Goal: Task Accomplishment & Management: Use online tool/utility

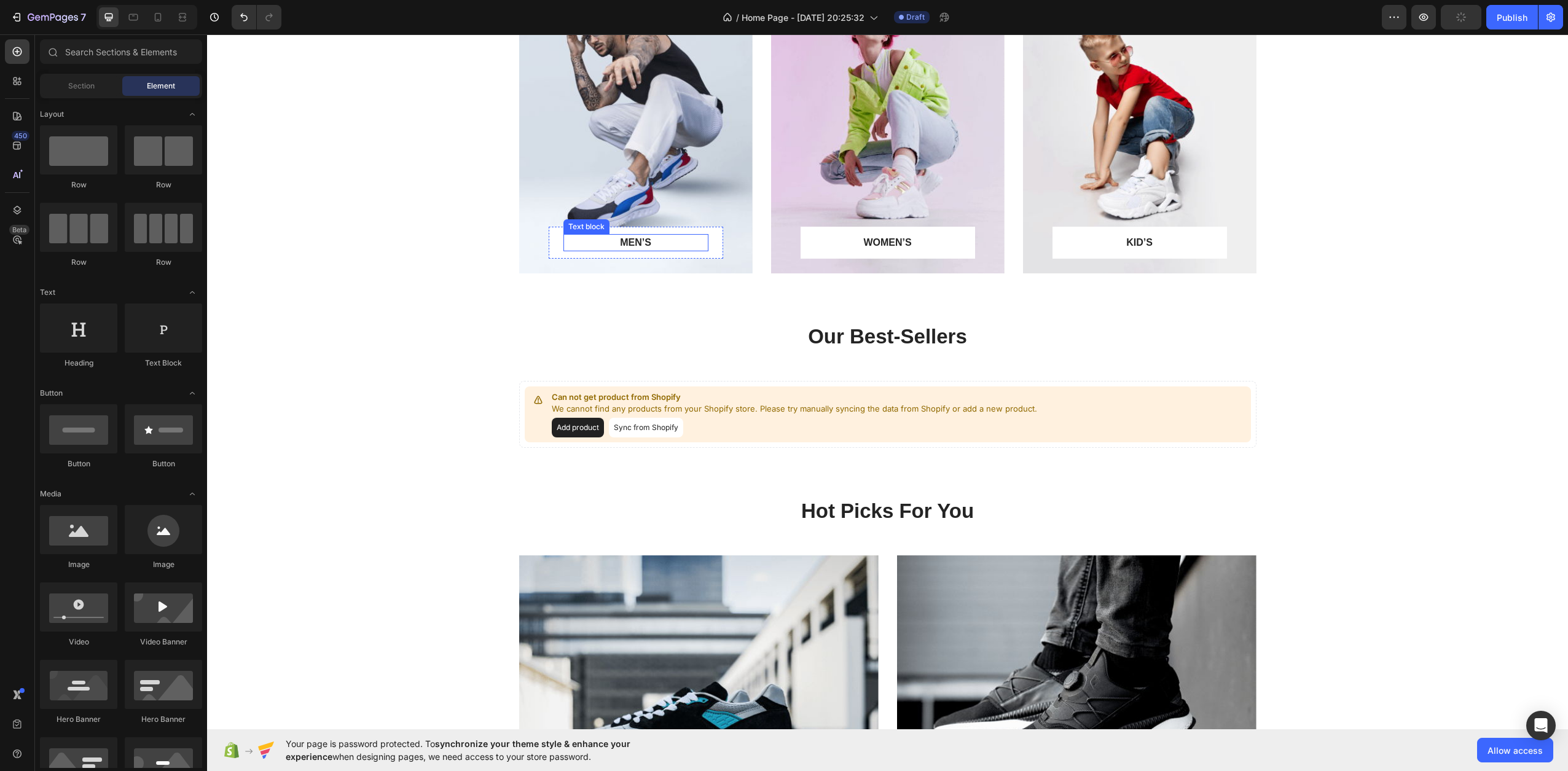
scroll to position [1184, 0]
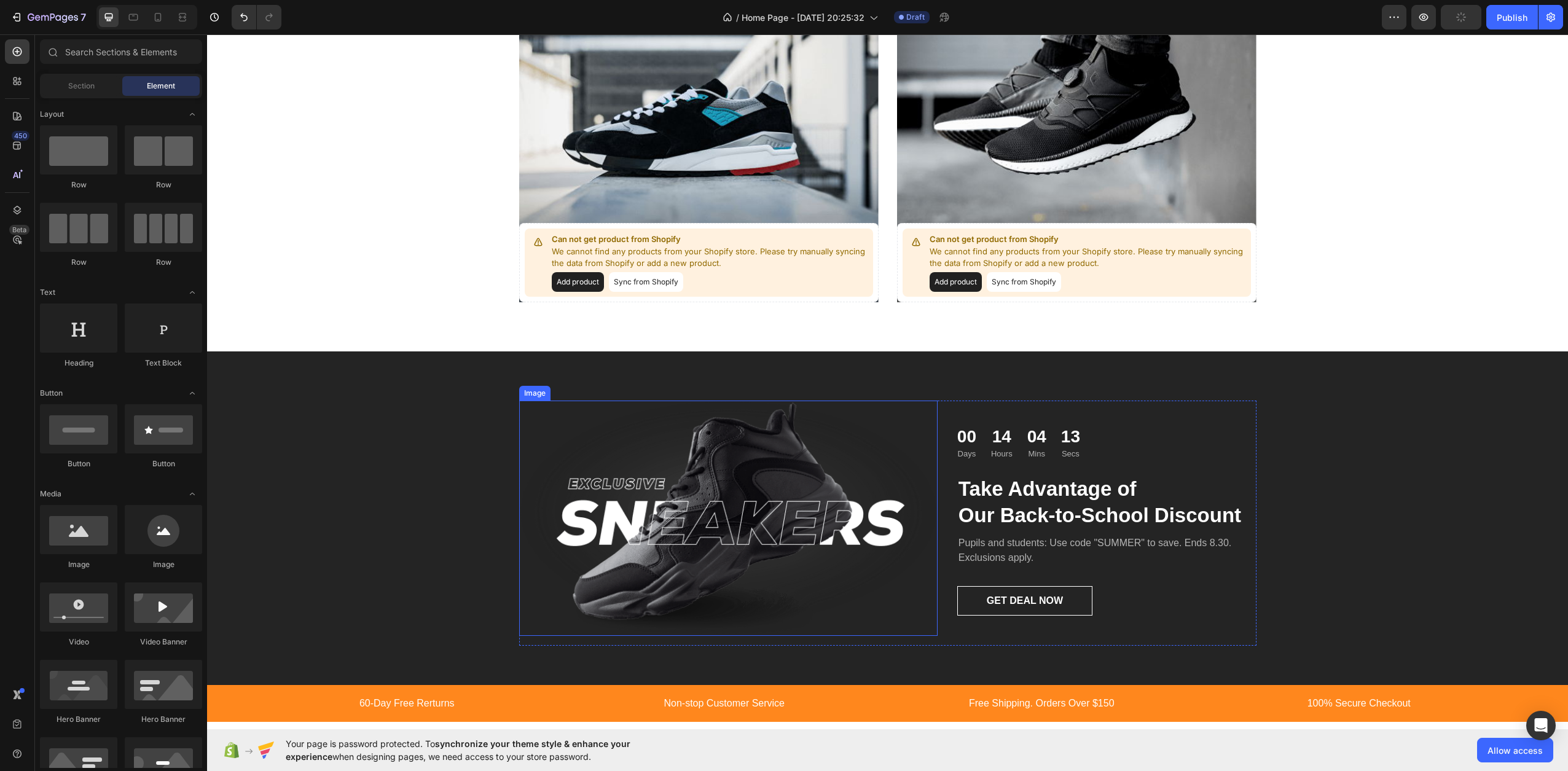
click at [617, 517] on img at bounding box center [729, 518] width 419 height 235
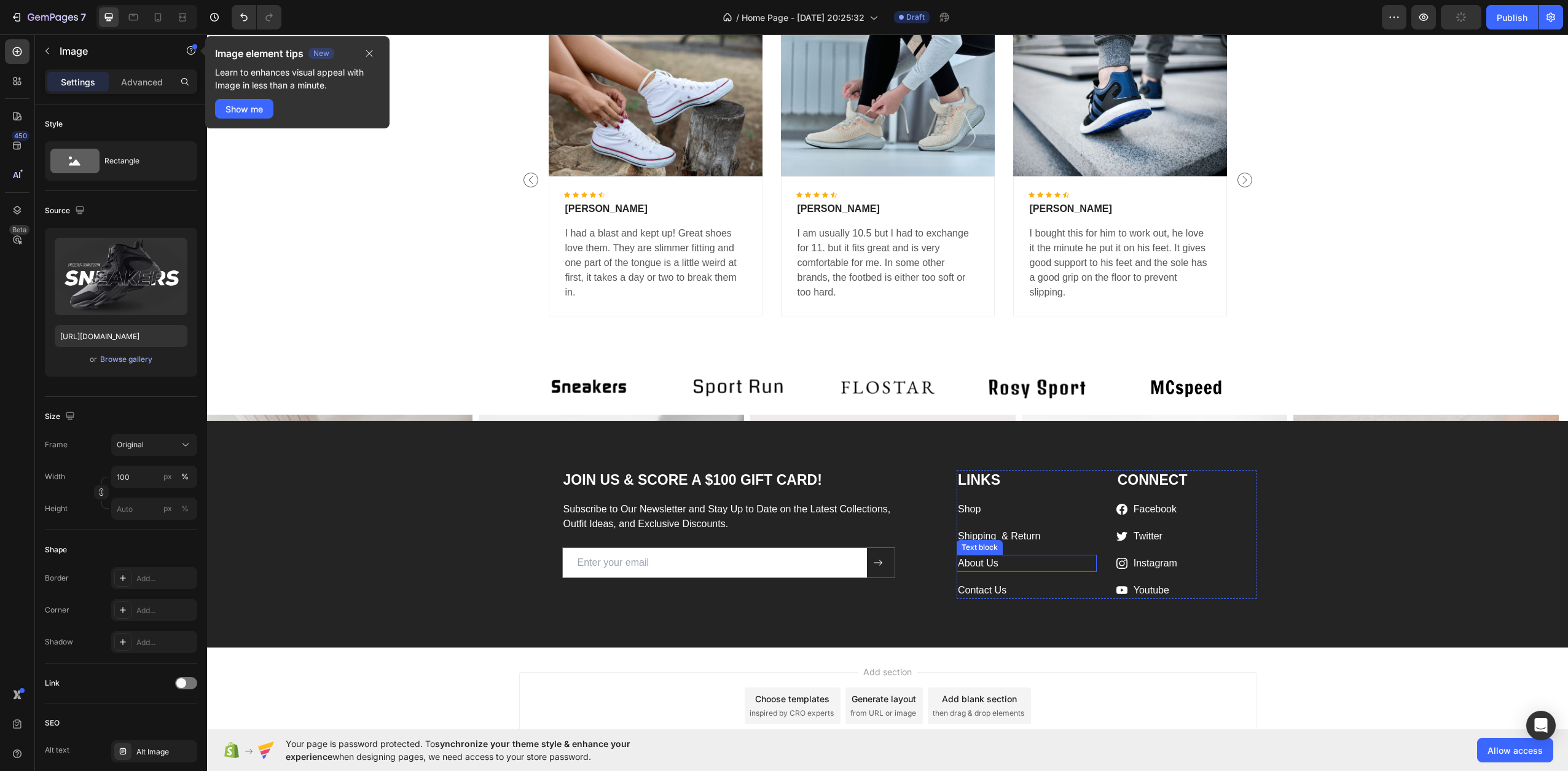
scroll to position [1862, 0]
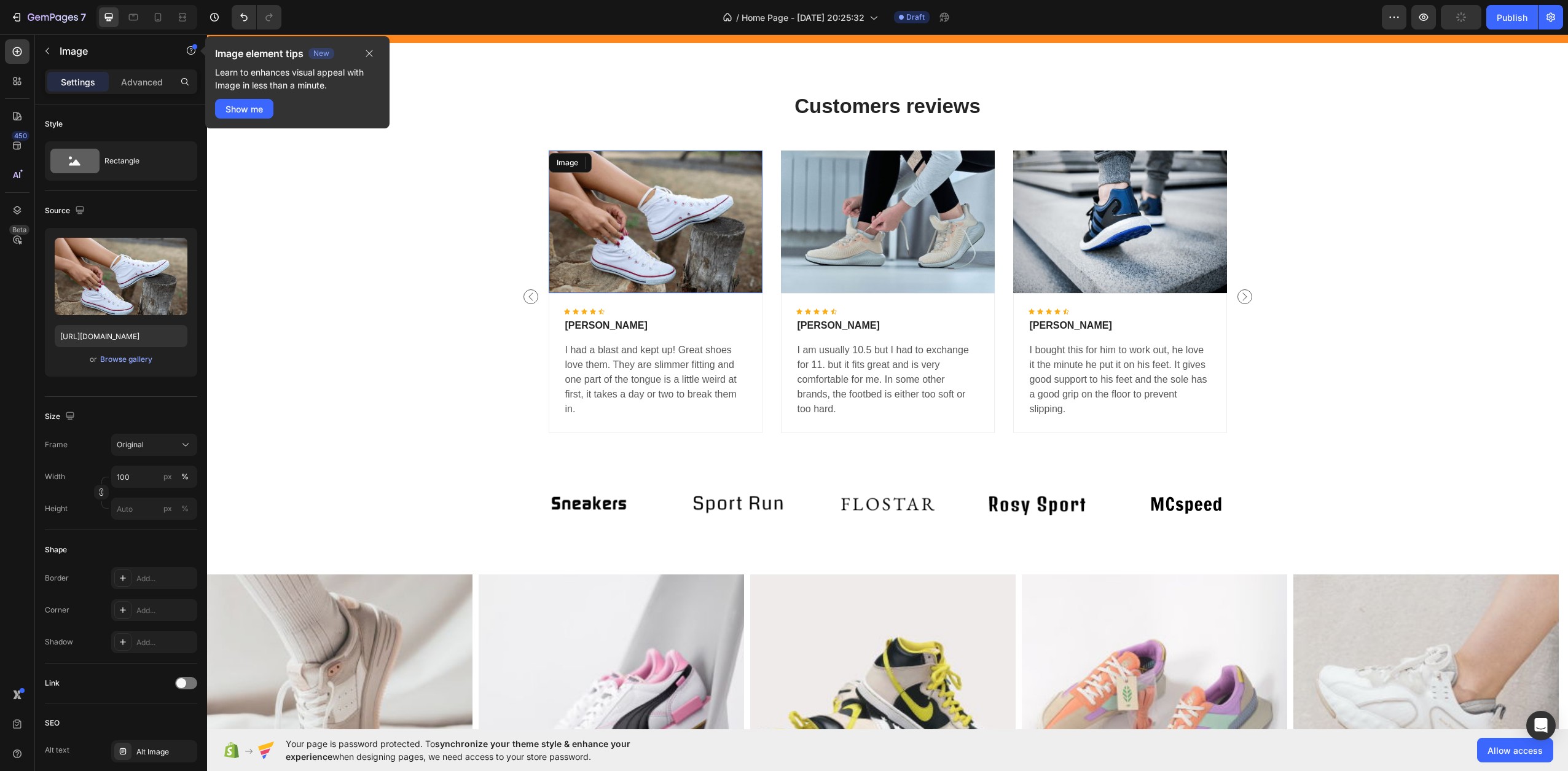
click at [667, 245] on img at bounding box center [656, 221] width 214 height 142
click at [549, 276] on img at bounding box center [656, 221] width 214 height 142
click at [627, 159] on icon at bounding box center [630, 162] width 8 height 9
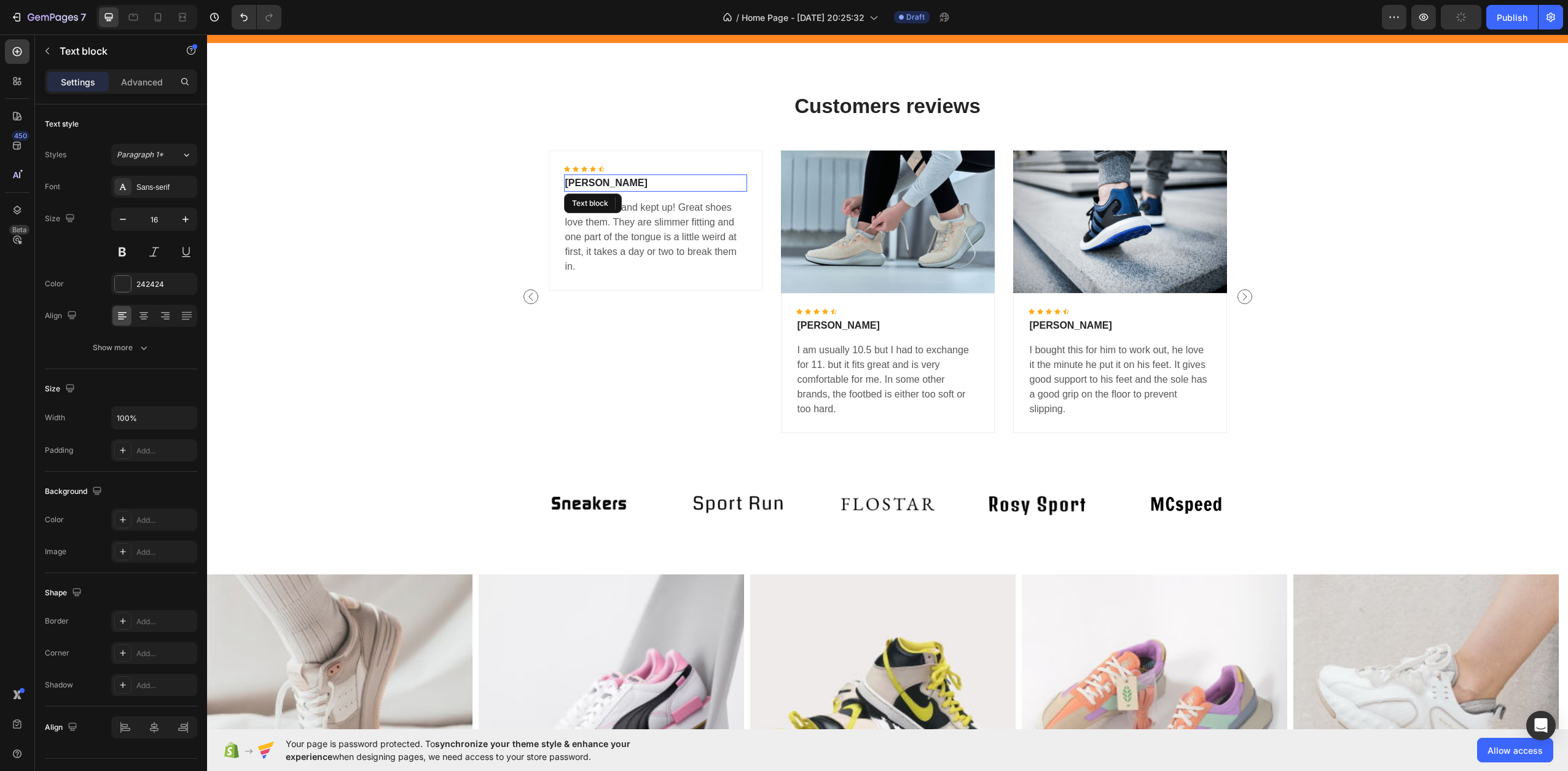
click at [675, 188] on p "[PERSON_NAME]" at bounding box center [656, 183] width 181 height 15
click at [661, 202] on div at bounding box center [660, 204] width 15 height 15
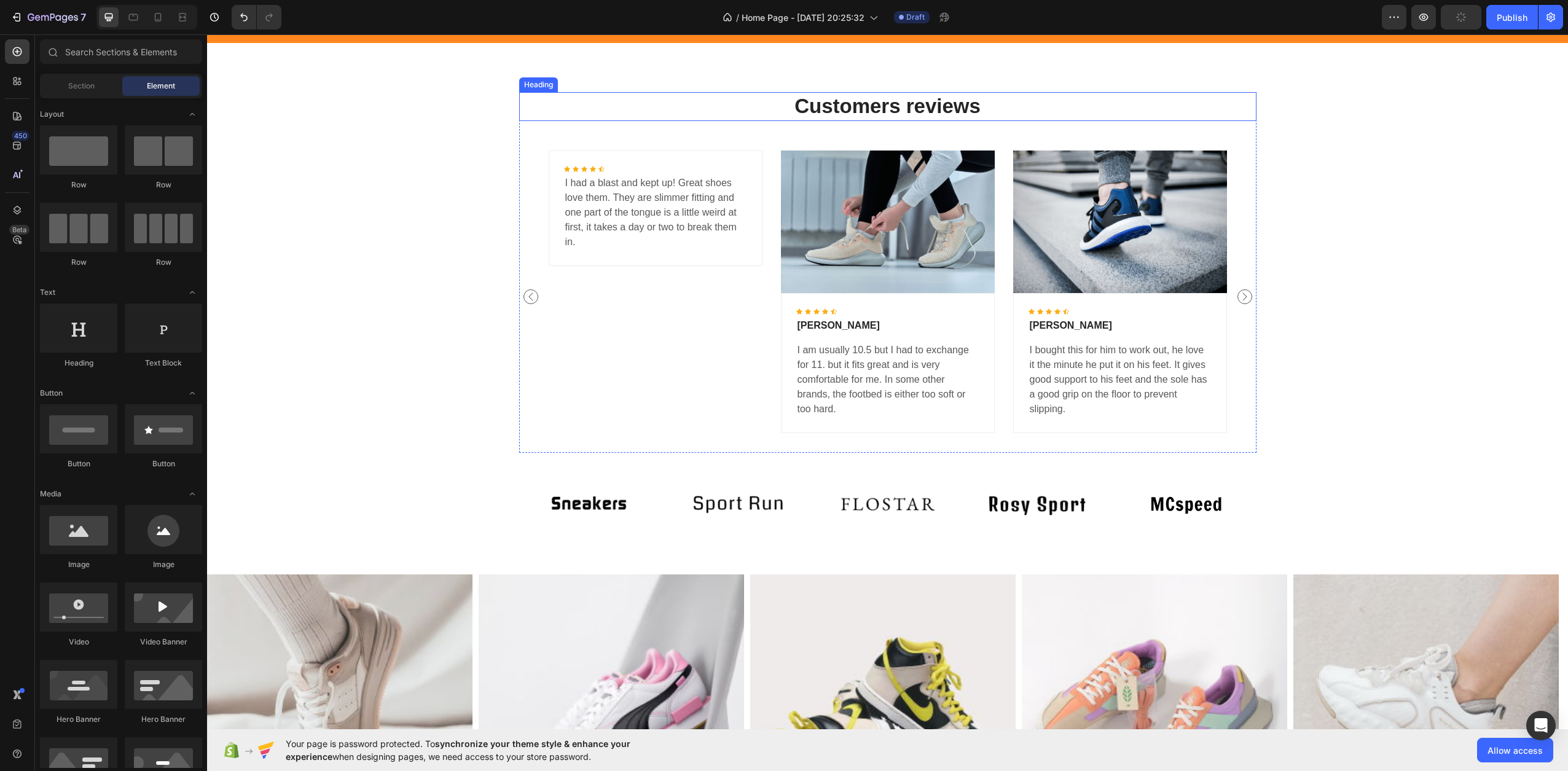
click at [847, 103] on p "Customers reviews" at bounding box center [888, 107] width 735 height 27
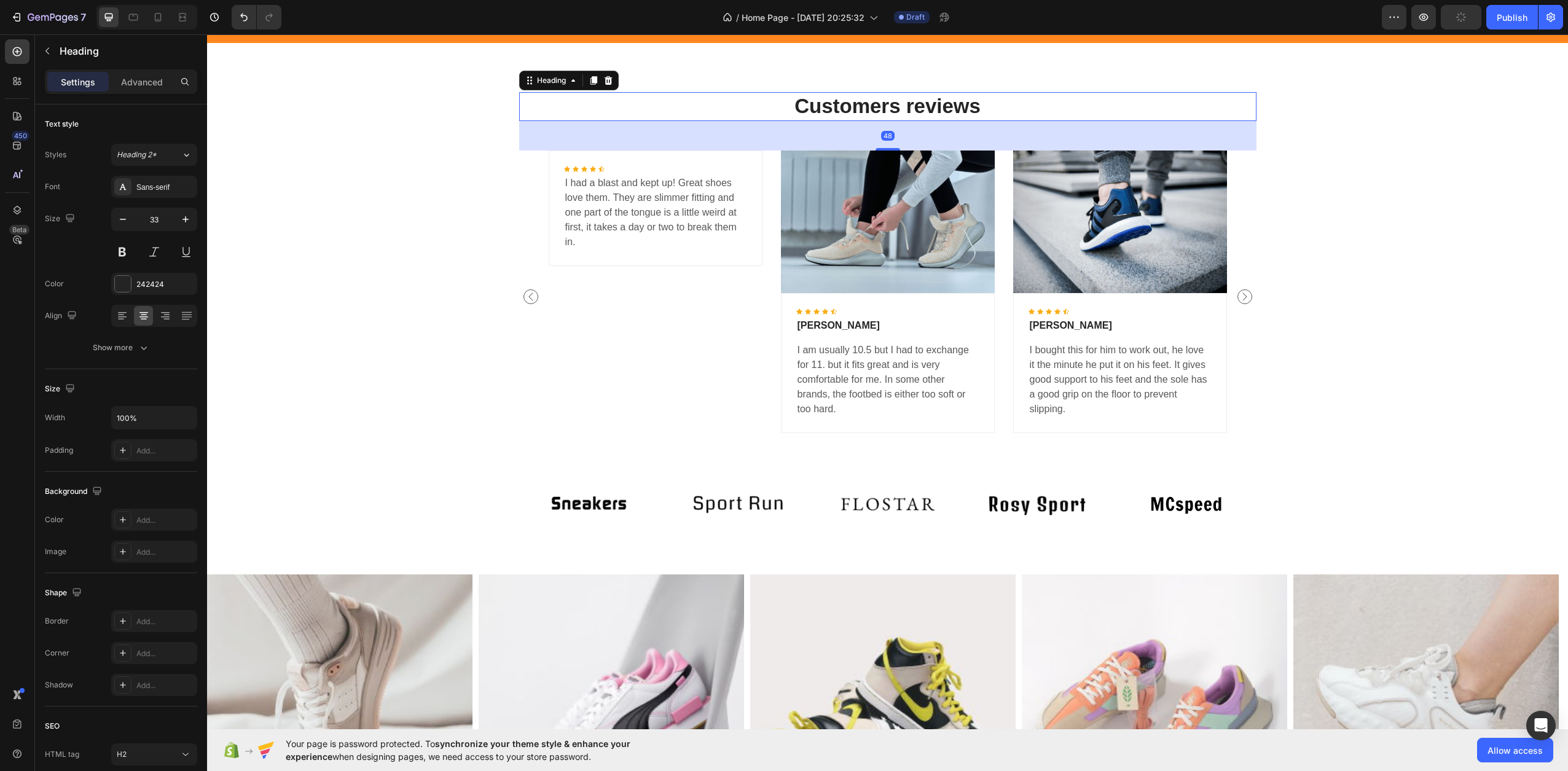
click at [838, 108] on p "Customers reviews" at bounding box center [888, 107] width 735 height 27
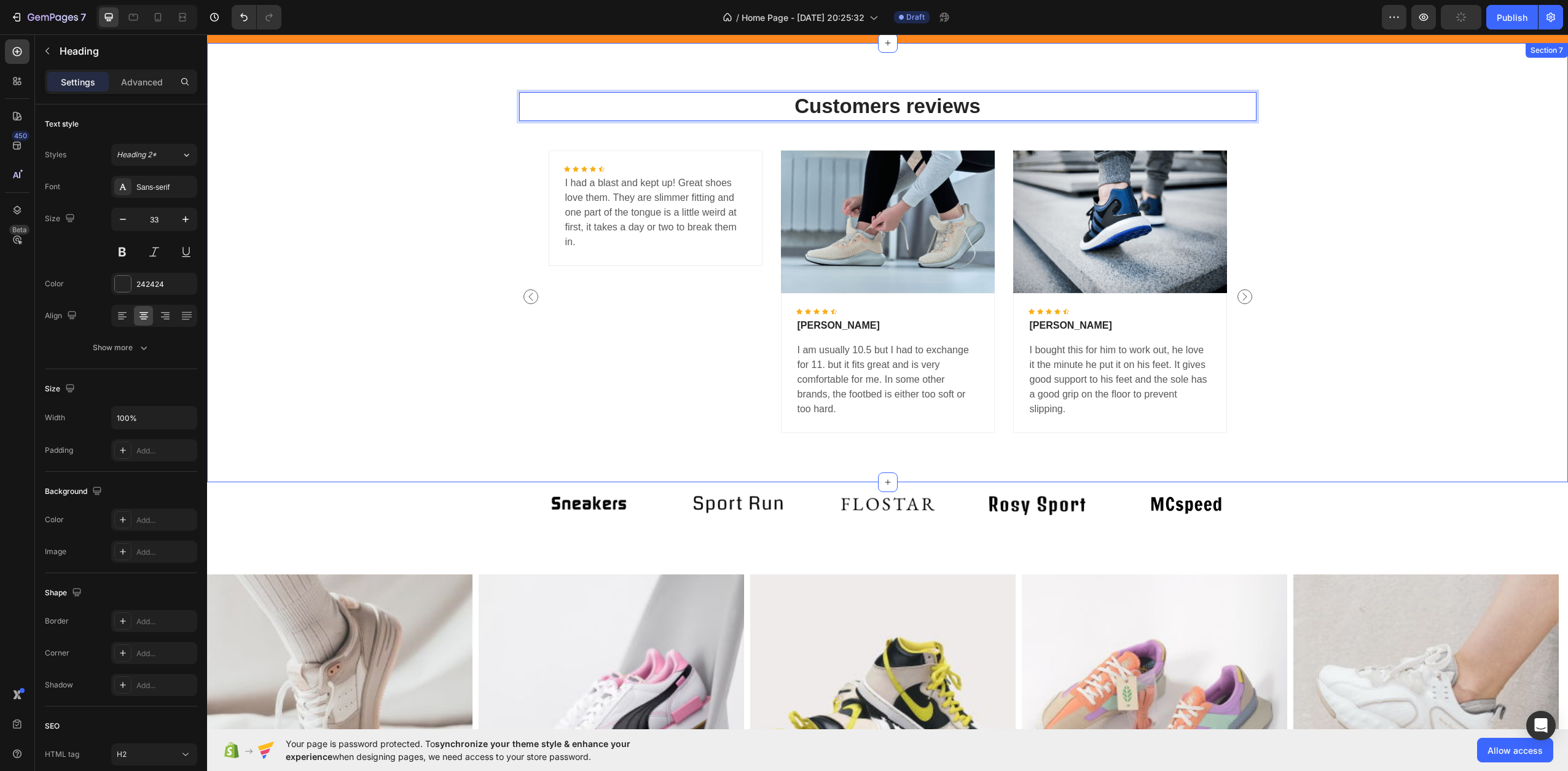
click at [438, 92] on div "Customers reviews Heading 48 Icon Icon Icon Icon Icon Icon List Hoz I had a bla…" at bounding box center [888, 272] width 1342 height 360
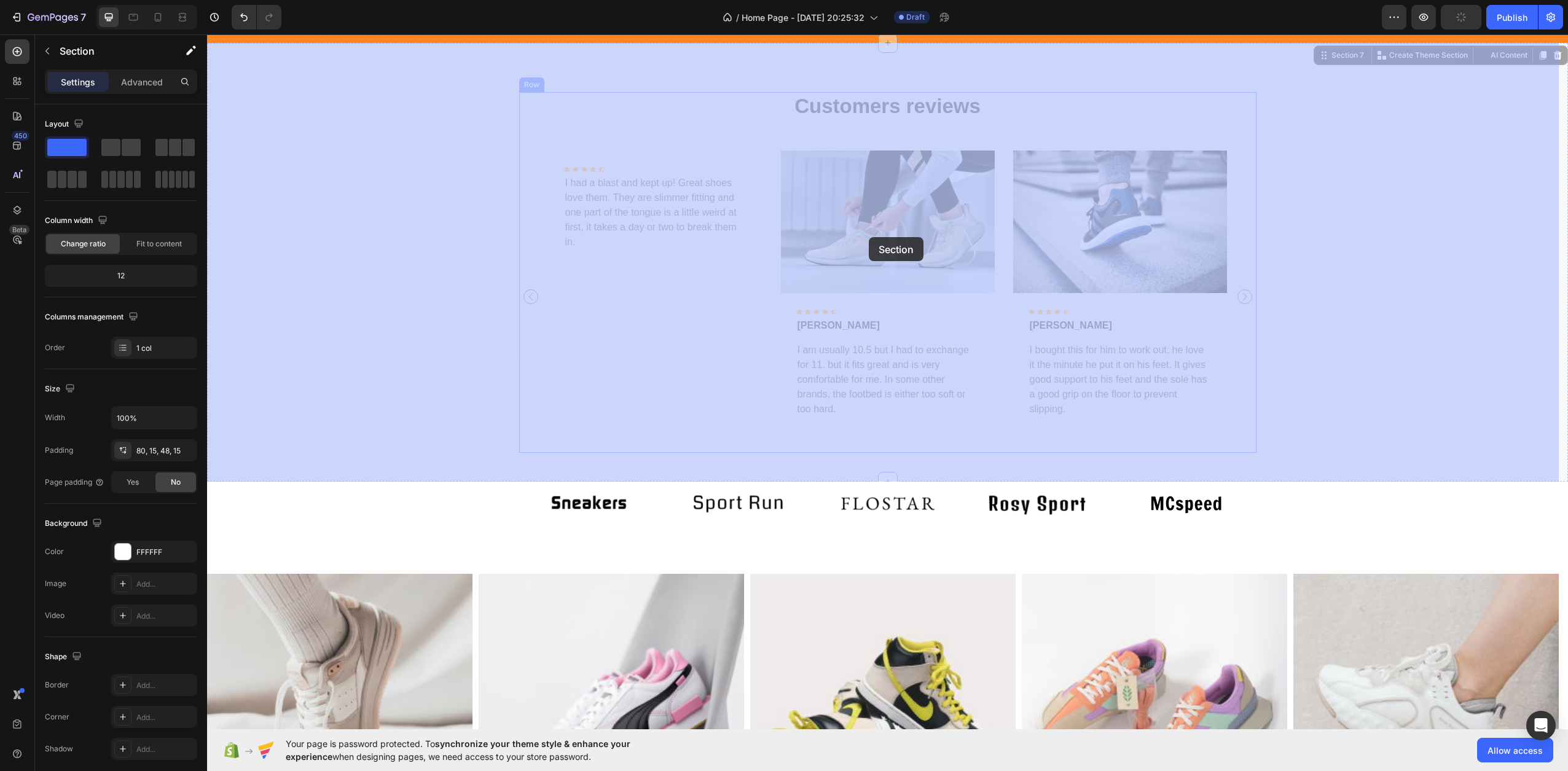
drag, startPoint x: 448, startPoint y: 61, endPoint x: 876, endPoint y: 239, distance: 463.5
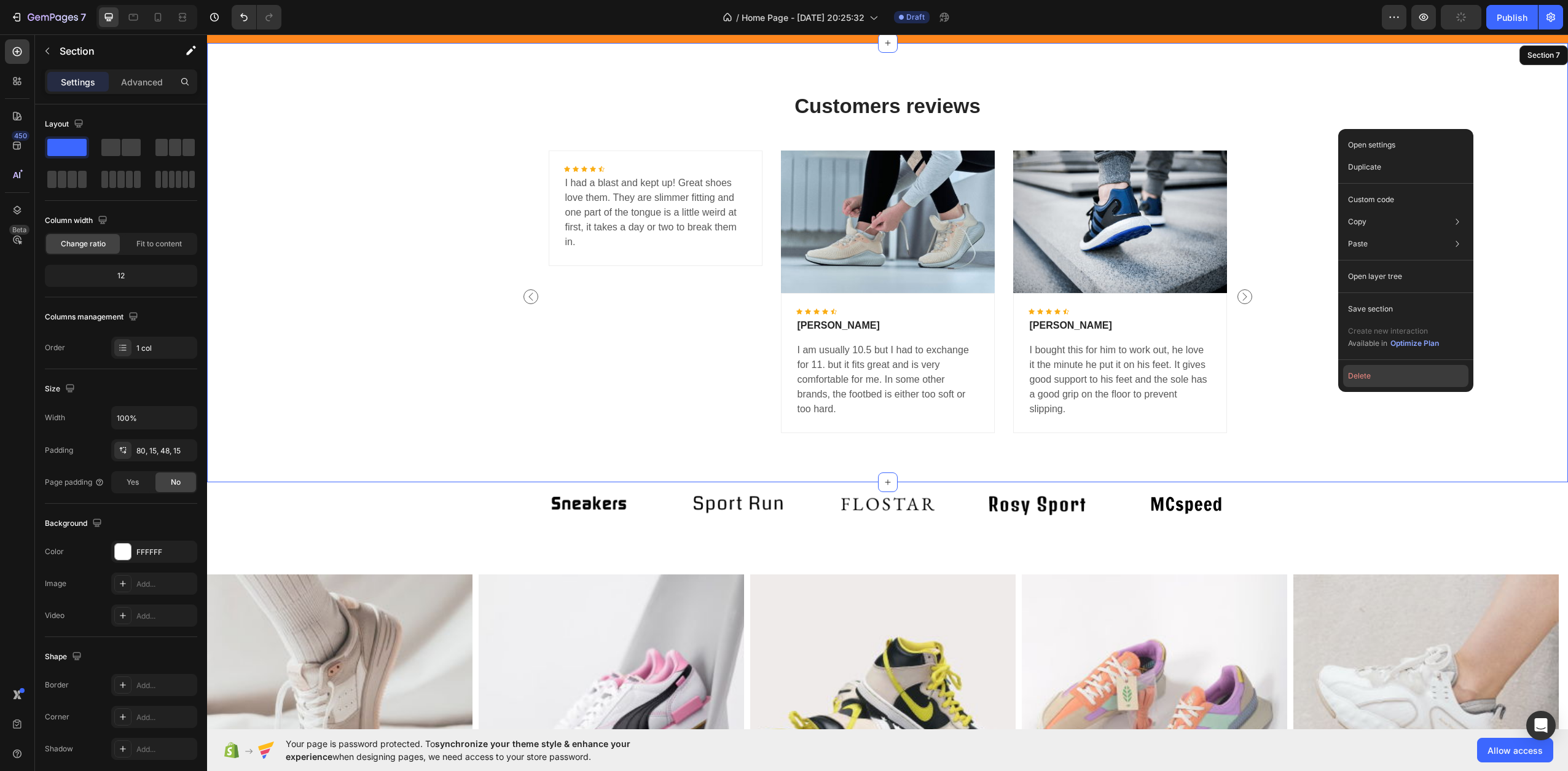
click at [1393, 370] on button "Delete" at bounding box center [1406, 376] width 126 height 22
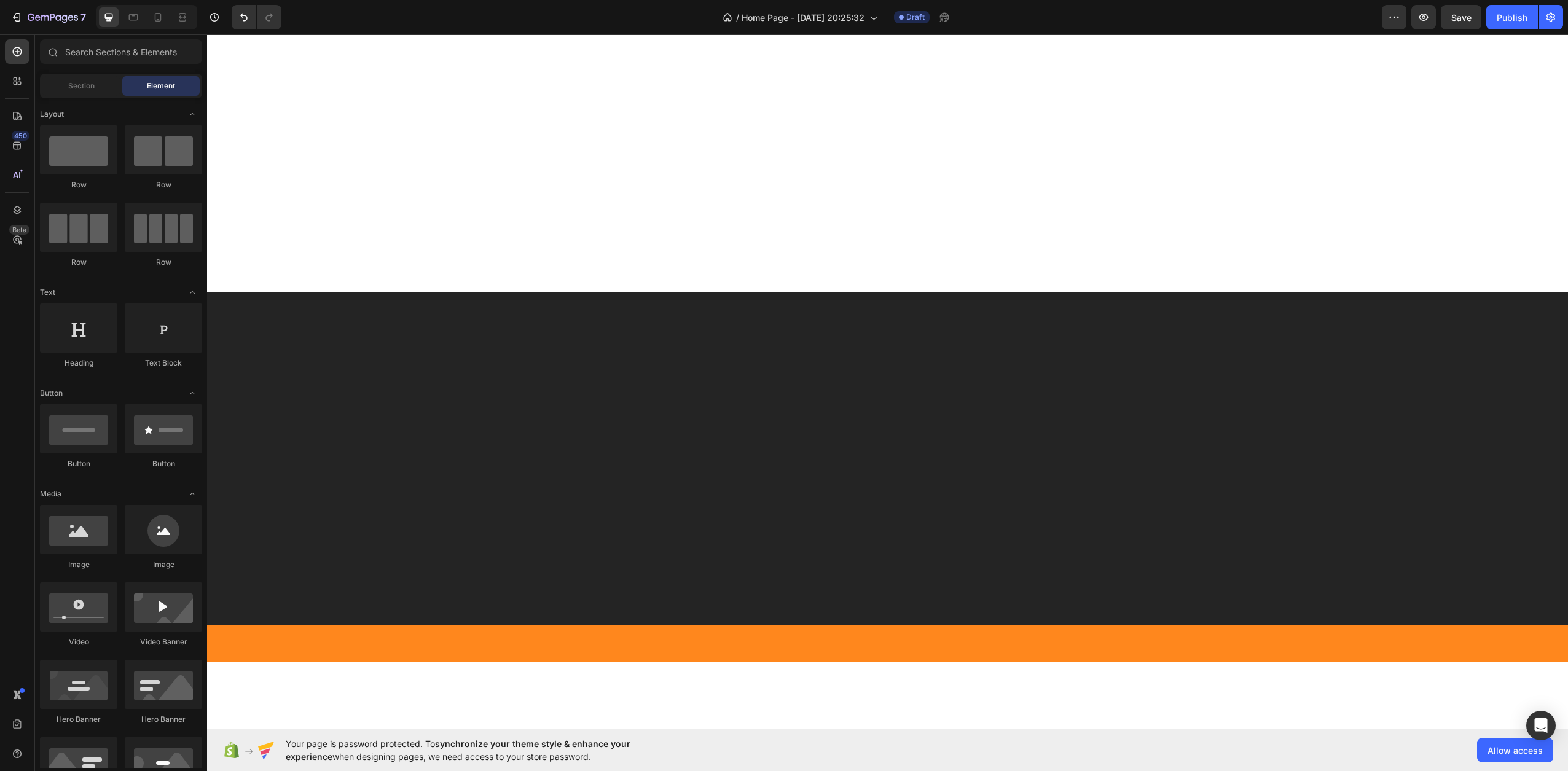
scroll to position [0, 0]
